Goal: Information Seeking & Learning: Check status

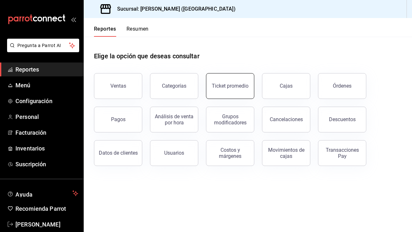
click at [241, 89] on button "Ticket promedio" at bounding box center [230, 86] width 48 height 26
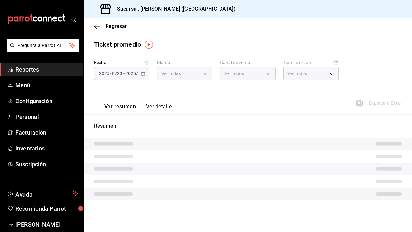
type input "5f60c1fa-4848-4419-84d5-809114a90f2f"
type input "PARROT,UBER_EATS,RAPPI,DIDI_FOOD,ONLINE"
type input "4d4111d7-a6df-440b-ac9c-57f61679a6a5,318b1952-e72e-4a8d-857f-92e0e14d5d95,50c6b…"
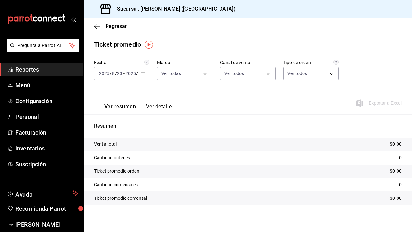
click at [129, 71] on input "2025" at bounding box center [130, 73] width 11 height 5
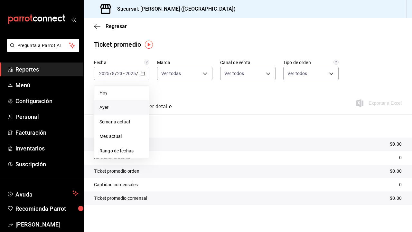
click at [119, 109] on span "Ayer" at bounding box center [122, 107] width 44 height 7
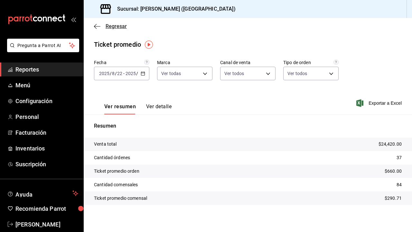
click at [99, 27] on icon "button" at bounding box center [97, 27] width 6 height 6
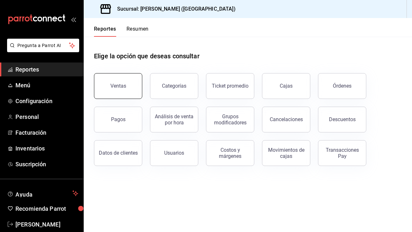
click at [132, 91] on button "Ventas" at bounding box center [118, 86] width 48 height 26
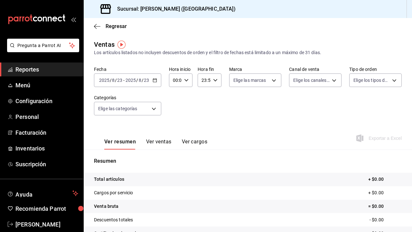
click at [142, 80] on span "/" at bounding box center [143, 80] width 2 height 5
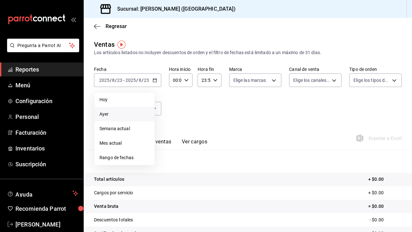
click at [126, 114] on span "Ayer" at bounding box center [125, 114] width 50 height 7
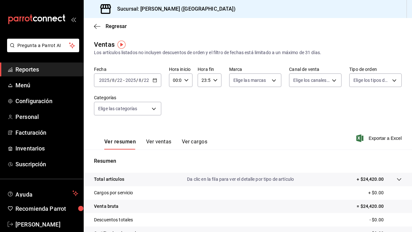
click at [156, 145] on button "Ver ventas" at bounding box center [158, 143] width 25 height 11
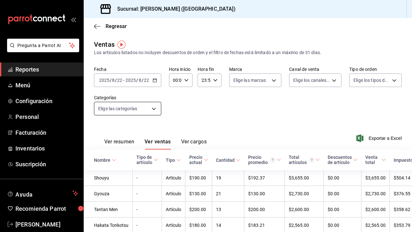
click at [150, 110] on body "Pregunta a Parrot AI Reportes Menú Configuración Personal Facturación Inventari…" at bounding box center [206, 116] width 412 height 232
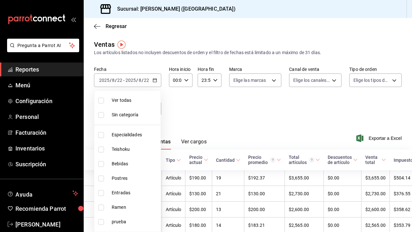
click at [145, 137] on span "Especialidades" at bounding box center [135, 134] width 46 height 7
type input "1208202c-c05a-4274-8ebb-6d861d15a893"
checkbox input "true"
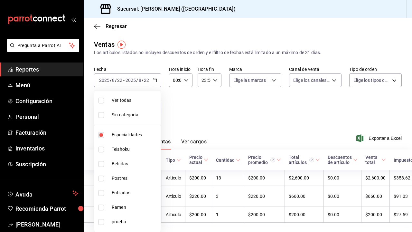
click at [192, 104] on div at bounding box center [206, 116] width 412 height 232
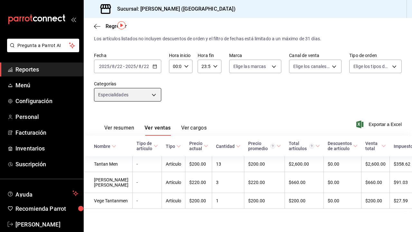
scroll to position [19, 0]
click at [154, 91] on body "Pregunta a Parrot AI Reportes Menú Configuración Personal Facturación Inventari…" at bounding box center [206, 116] width 412 height 232
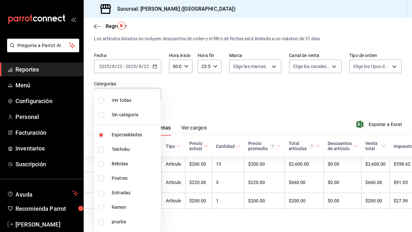
click at [141, 133] on span "Especialidades" at bounding box center [135, 134] width 46 height 7
checkbox input "false"
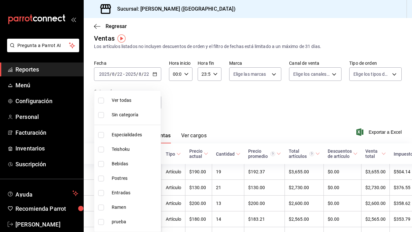
click at [134, 147] on span "Teishoku" at bounding box center [135, 149] width 46 height 7
type input "706114d7-6e8c-46ca-88d5-a7878a8ba1dd"
checkbox input "true"
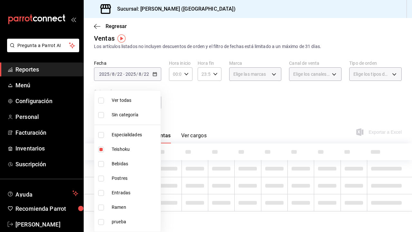
scroll to position [3, 0]
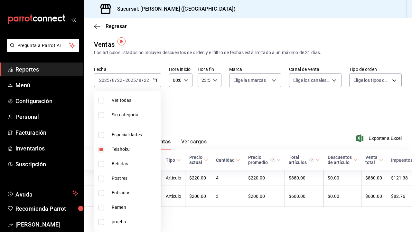
click at [189, 104] on div at bounding box center [206, 116] width 412 height 232
click at [148, 103] on body "Pregunta a Parrot AI Reportes Menú Configuración Personal Facturación Inventari…" at bounding box center [206, 116] width 412 height 232
click at [118, 151] on span "Teishoku" at bounding box center [135, 149] width 46 height 7
checkbox input "false"
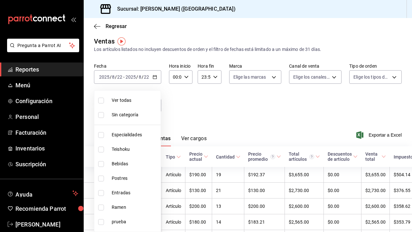
click at [118, 162] on span "Bebidas" at bounding box center [135, 163] width 46 height 7
type input "a96102dc-6fdb-4e1e-bc25-0303fa0760da"
checkbox input "true"
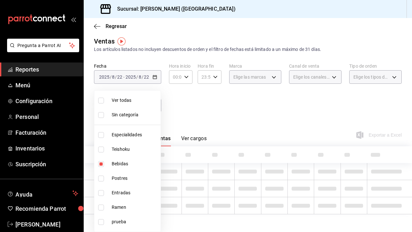
click at [186, 111] on div at bounding box center [206, 116] width 412 height 232
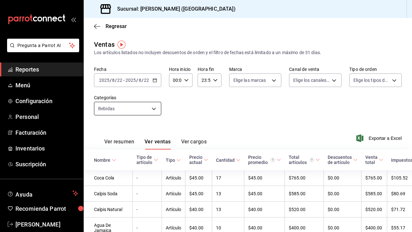
click at [142, 108] on body "Pregunta a Parrot AI Reportes Menú Configuración Personal Facturación Inventari…" at bounding box center [206, 116] width 412 height 232
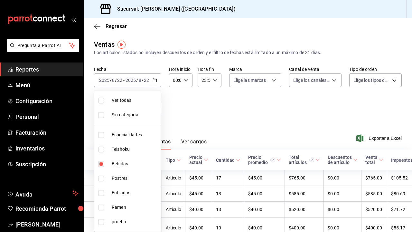
click at [122, 166] on span "Bebidas" at bounding box center [135, 163] width 46 height 7
checkbox input "false"
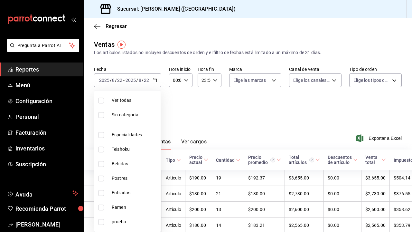
click at [121, 180] on span "Postres" at bounding box center [135, 178] width 46 height 7
type input "e9e28c11-e2cf-4064-98a9-bb0984afbfae"
checkbox input "true"
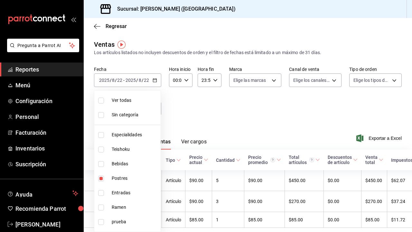
click at [214, 108] on div at bounding box center [206, 116] width 412 height 232
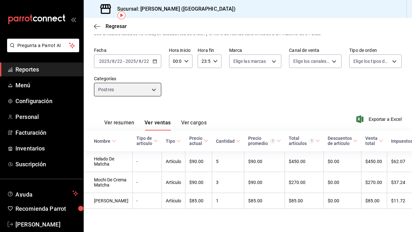
scroll to position [29, 0]
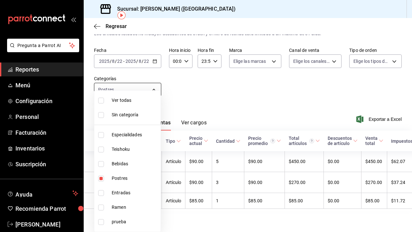
click at [156, 78] on body "Pregunta a Parrot AI Reportes Menú Configuración Personal Facturación Inventari…" at bounding box center [206, 116] width 412 height 232
click at [114, 182] on li "Postres" at bounding box center [127, 178] width 66 height 14
checkbox input "false"
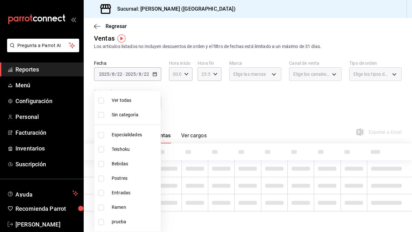
click at [114, 190] on span "Entradas" at bounding box center [135, 192] width 46 height 7
type input "6700a422-c1ee-4555-a66f-4cf6bce255b4"
checkbox input "true"
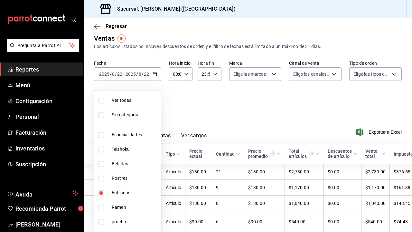
click at [192, 104] on div at bounding box center [206, 116] width 412 height 232
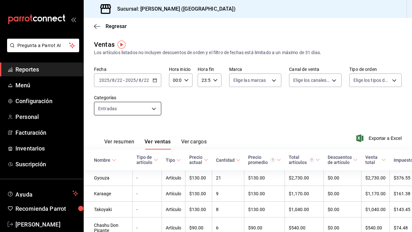
click at [153, 114] on body "Pregunta a Parrot AI Reportes Menú Configuración Personal Facturación Inventari…" at bounding box center [206, 116] width 412 height 232
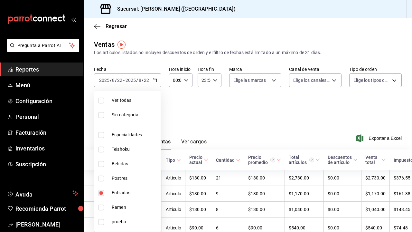
click at [127, 193] on span "Entradas" at bounding box center [135, 192] width 46 height 7
checkbox input "false"
click at [126, 206] on span "Ramen" at bounding box center [135, 207] width 46 height 7
type input "6cc5b05b-0f3a-41c0-8fd4-c21ef2486b47"
checkbox input "true"
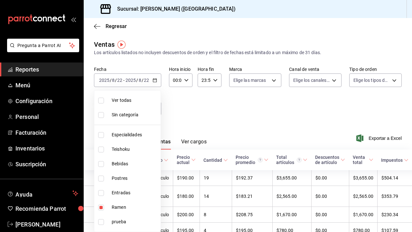
click at [190, 104] on div at bounding box center [206, 116] width 412 height 232
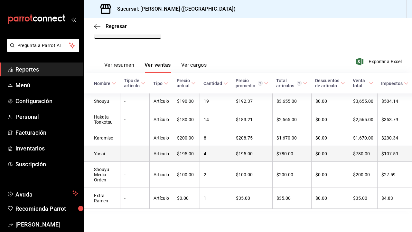
scroll to position [77, 0]
